Goal: Find specific page/section: Find specific page/section

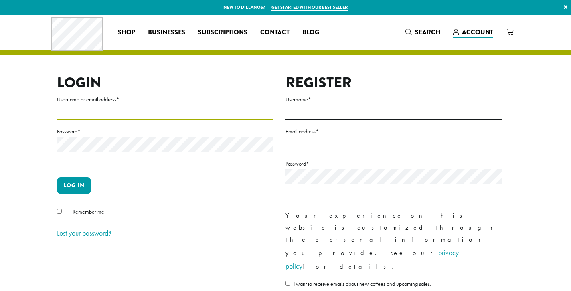
type input "**********"
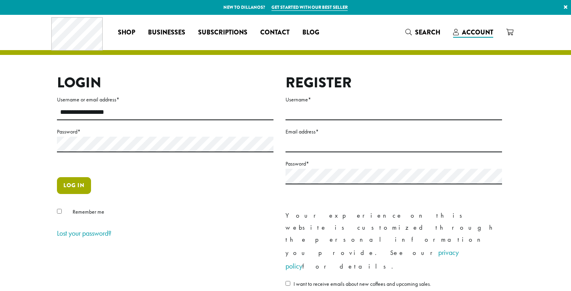
click at [78, 183] on button "Log in" at bounding box center [74, 185] width 34 height 17
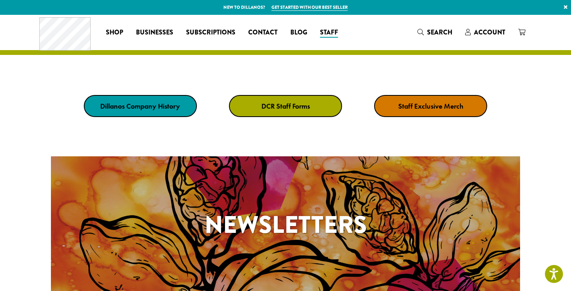
click at [276, 106] on strong "DCR Staff Forms" at bounding box center [285, 105] width 49 height 9
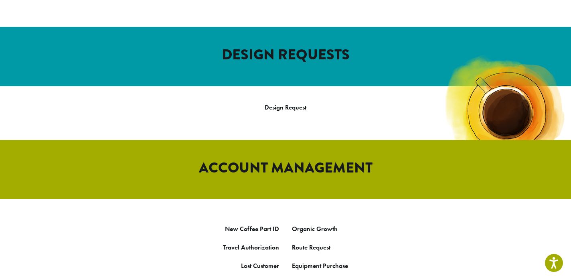
scroll to position [335, 0]
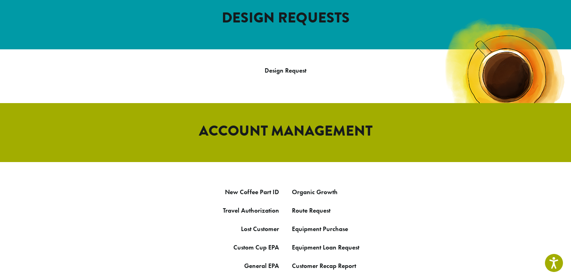
click at [334, 279] on link "Lead Conversion Pipeline" at bounding box center [327, 284] width 70 height 8
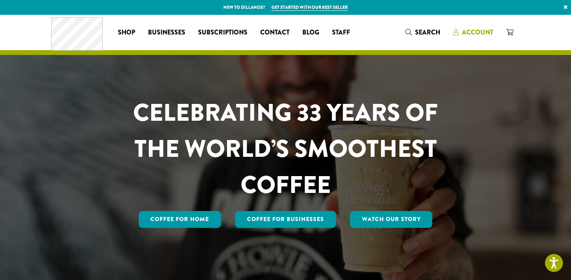
click at [460, 31] on span "Account" at bounding box center [473, 33] width 40 height 10
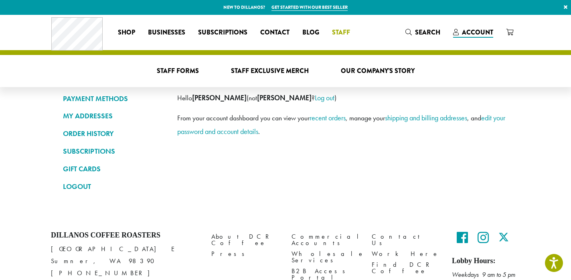
click at [340, 38] on li "Staff Staff Forms Staff Exclusive Merch Our Company’s Story" at bounding box center [341, 32] width 31 height 13
click at [169, 67] on span "Staff Forms" at bounding box center [178, 71] width 42 height 10
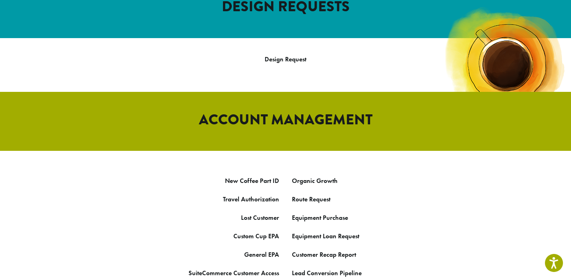
scroll to position [347, 0]
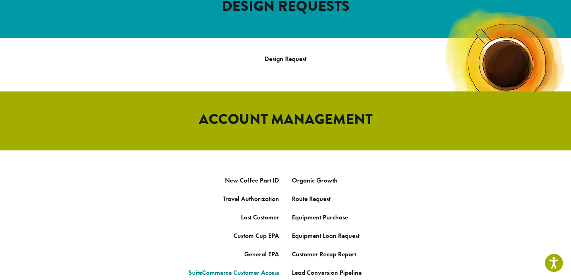
click at [259, 268] on link "SuiteCommerce Customer Access" at bounding box center [233, 272] width 91 height 8
